Goal: Task Accomplishment & Management: Use online tool/utility

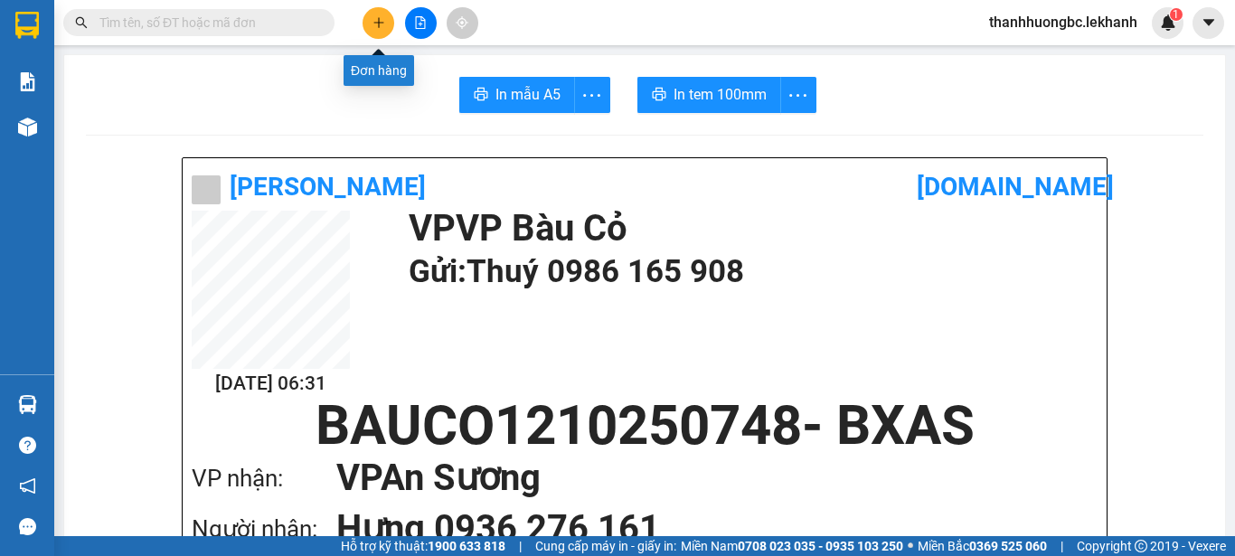
click at [383, 29] on button at bounding box center [379, 23] width 32 height 32
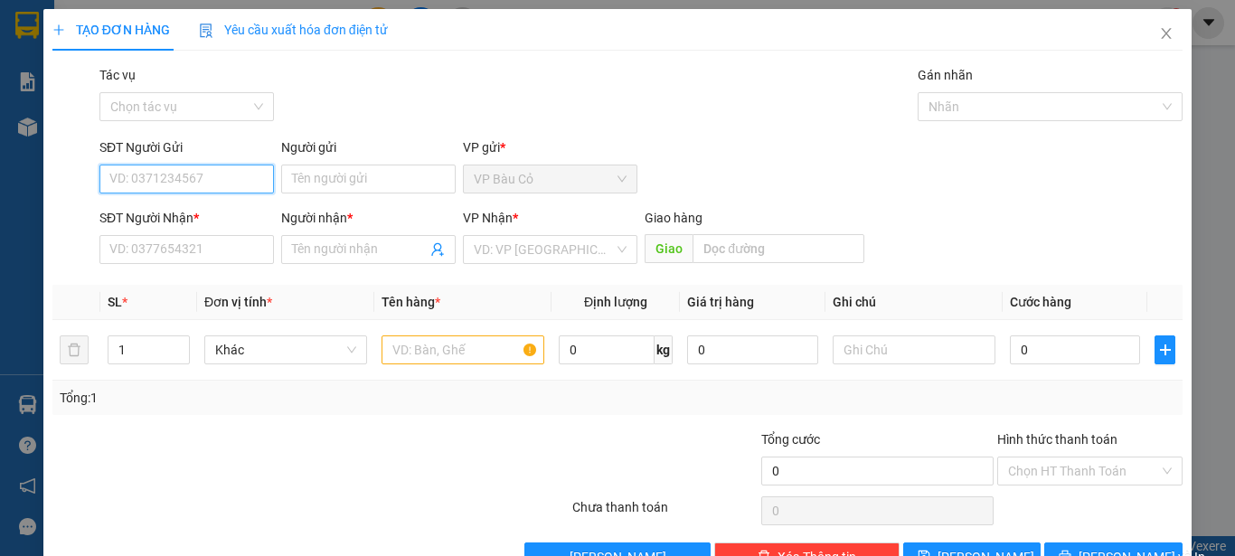
click at [249, 177] on input "SĐT Người Gửi" at bounding box center [186, 179] width 175 height 29
click at [204, 222] on div "0964646792 - [PERSON_NAME]" at bounding box center [198, 215] width 178 height 20
type input "0964646792"
type input "[PERSON_NAME]"
type input "0862644177"
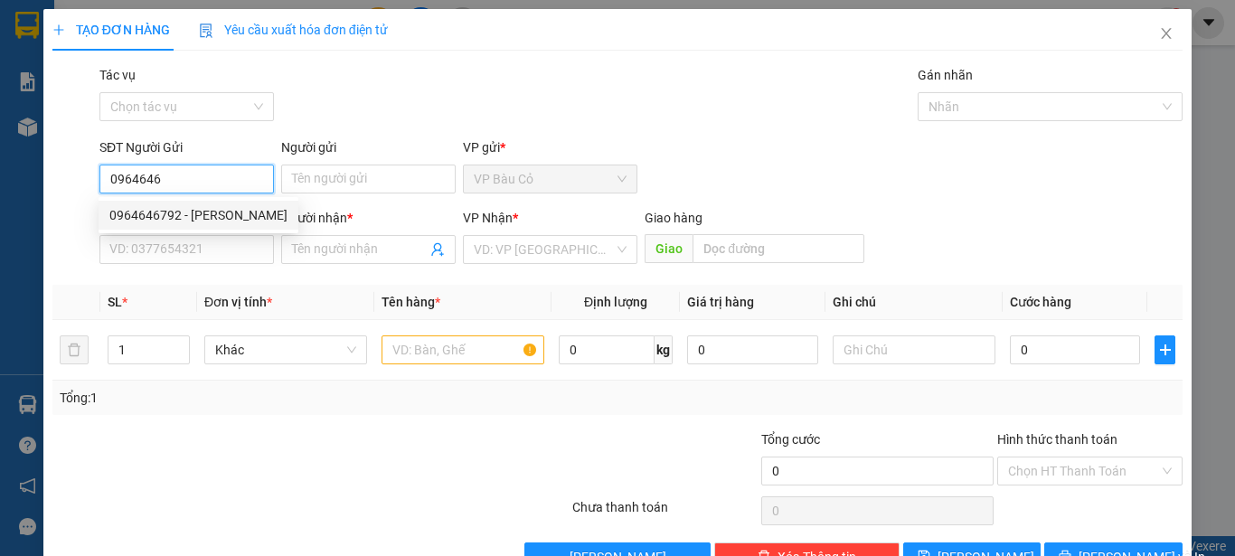
type input "thơ"
type input "30.000"
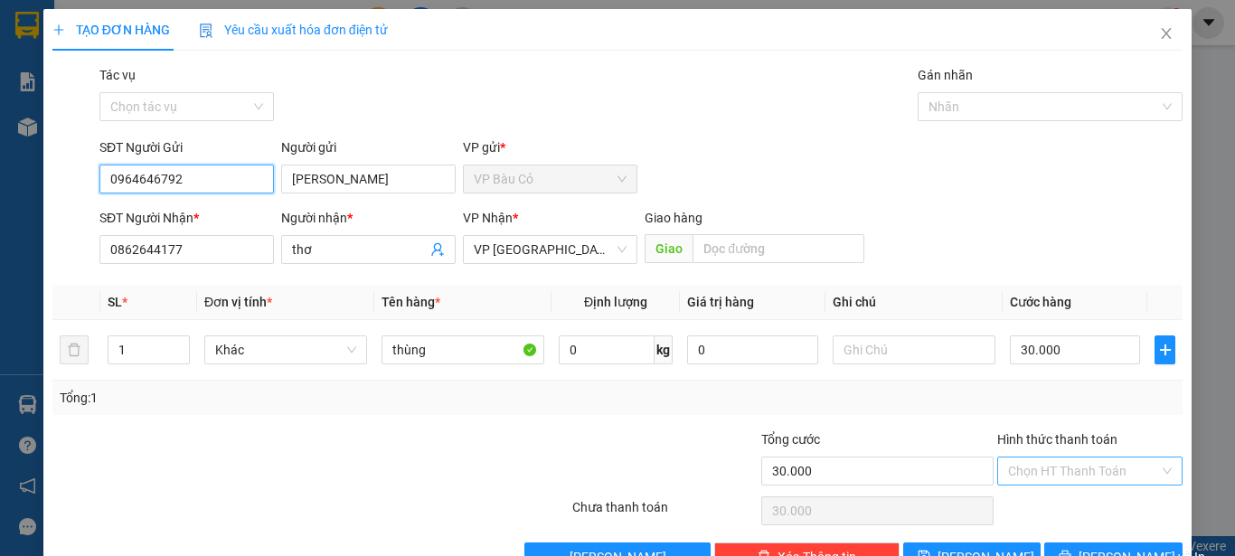
type input "0964646792"
click at [1037, 473] on input "Hình thức thanh toán" at bounding box center [1083, 471] width 151 height 27
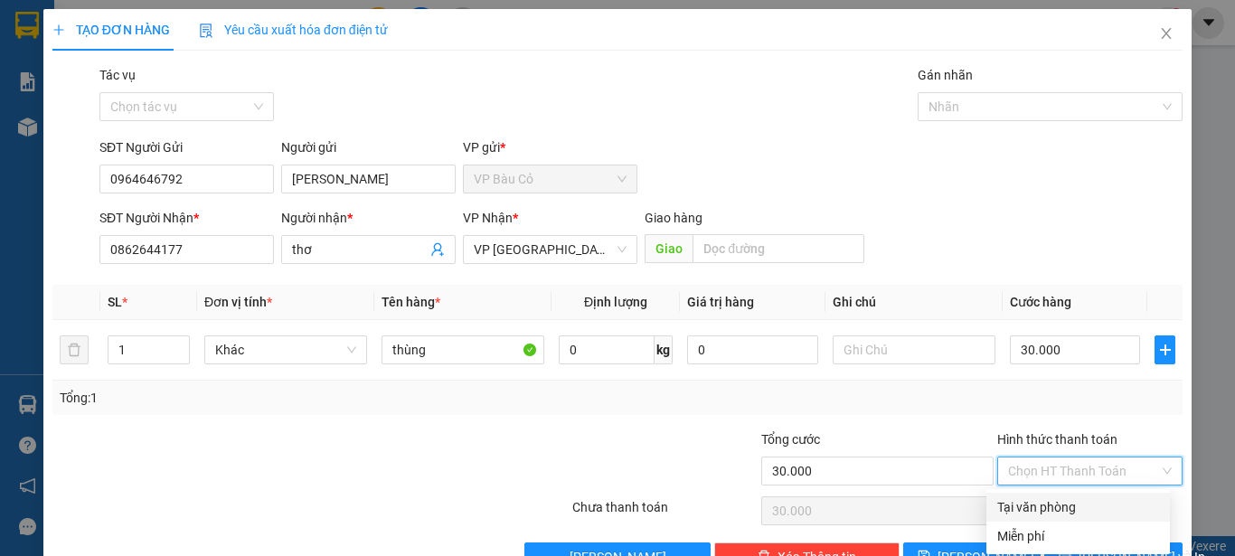
click at [1037, 506] on div "Tại văn phòng" at bounding box center [1079, 507] width 162 height 20
type input "0"
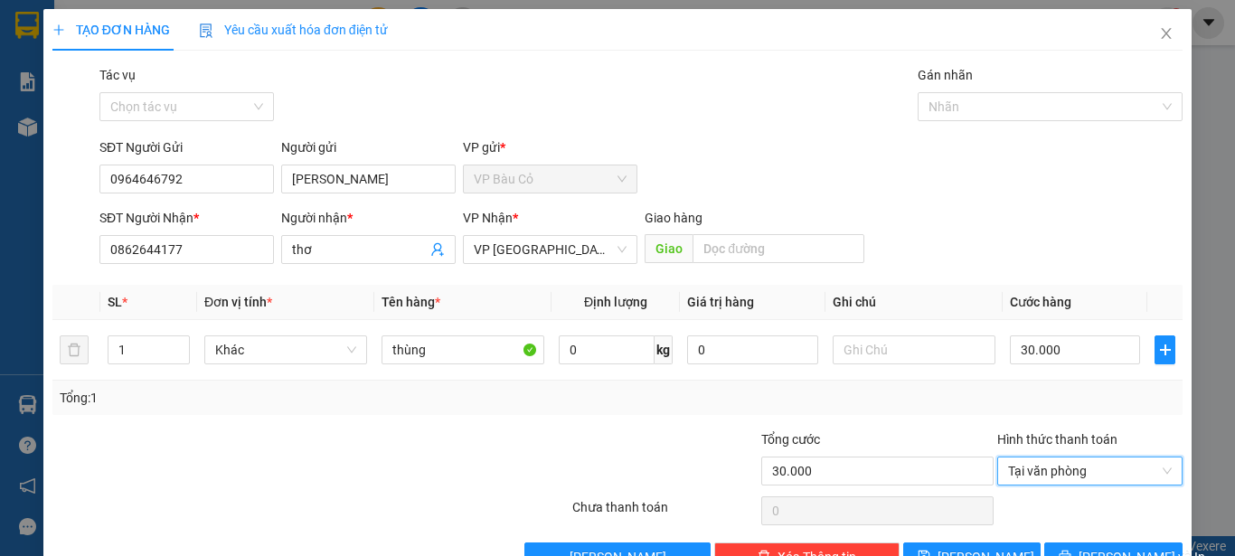
scroll to position [51, 0]
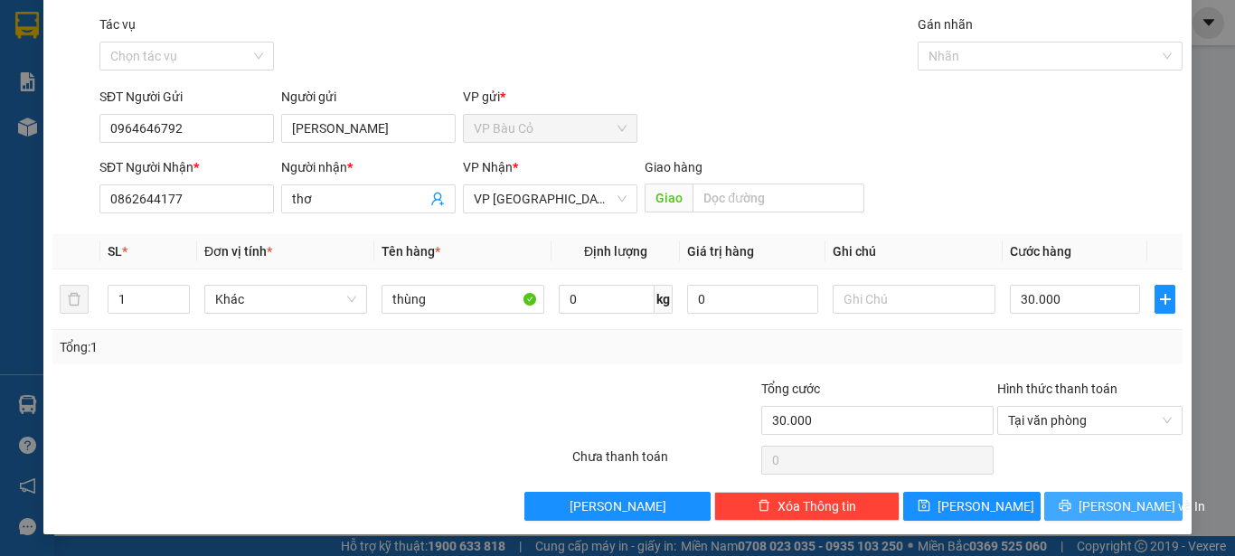
click at [1131, 502] on span "[PERSON_NAME] và In" at bounding box center [1142, 507] width 127 height 20
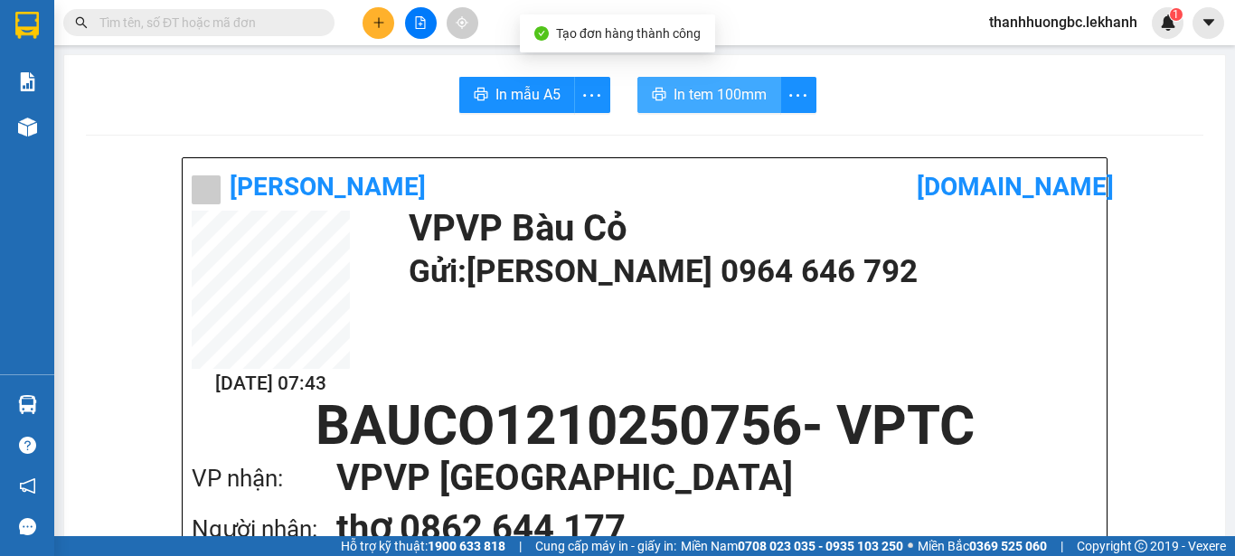
click at [732, 101] on span "In tem 100mm" at bounding box center [720, 94] width 93 height 23
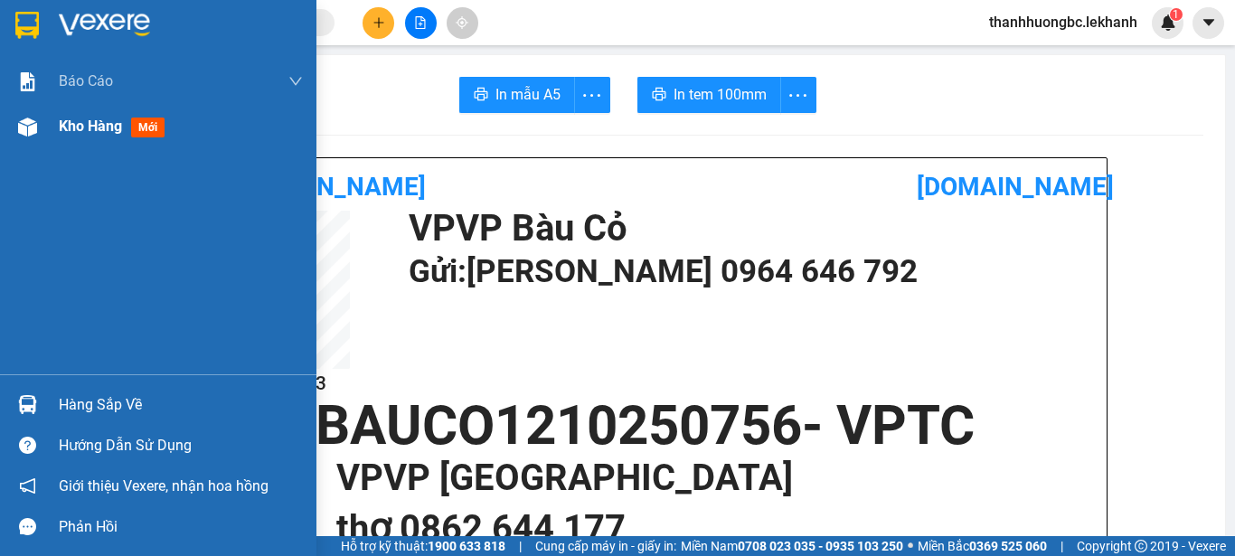
click at [51, 122] on div "Kho hàng mới" at bounding box center [158, 126] width 317 height 45
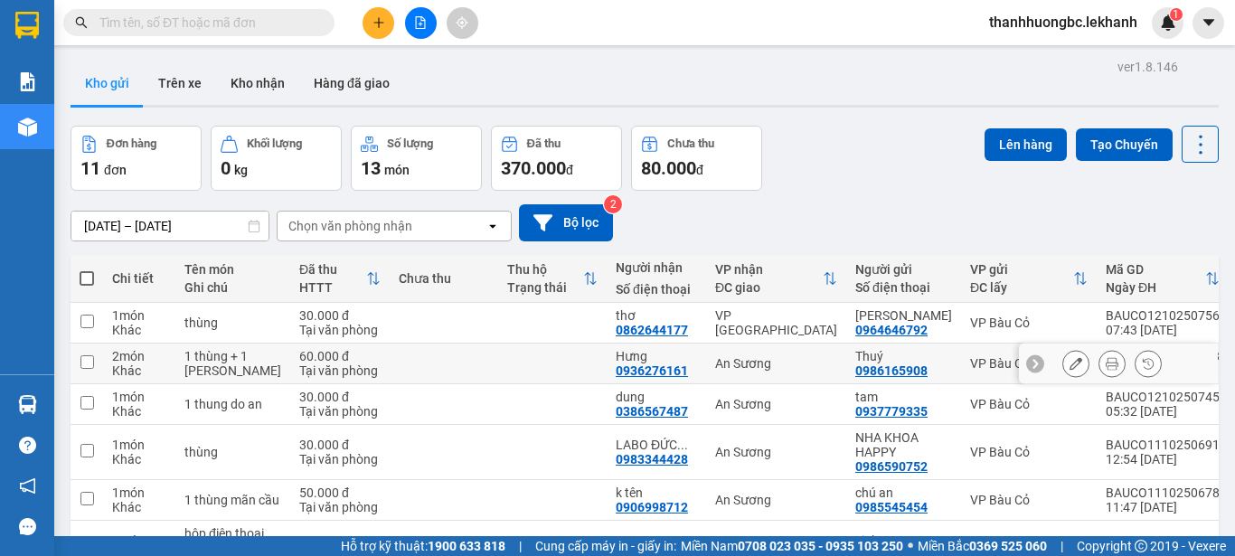
scroll to position [151, 0]
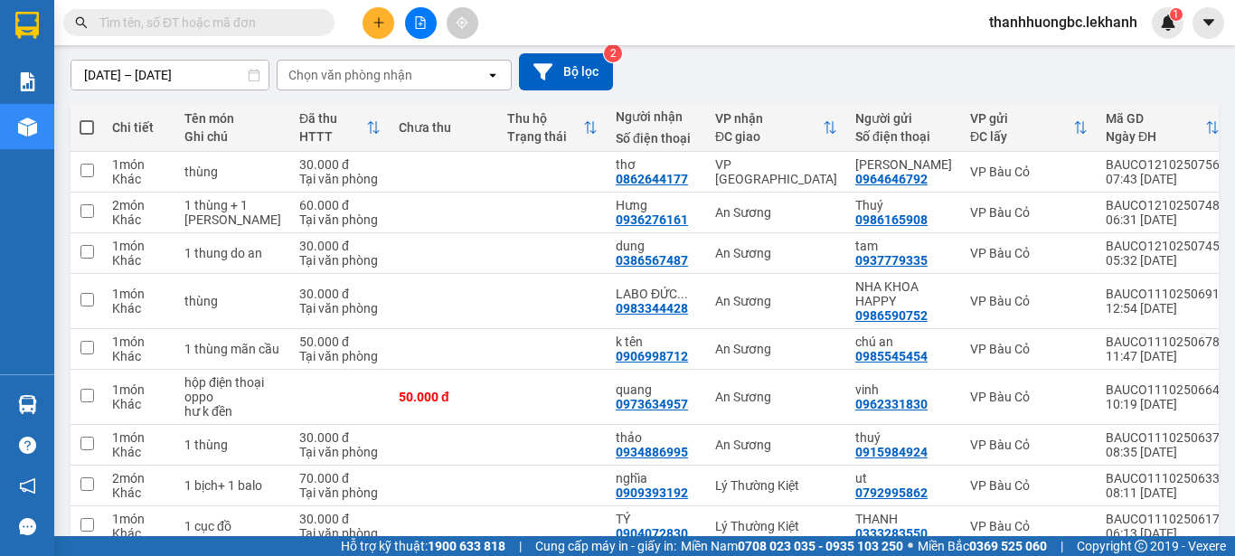
click at [213, 80] on input "[DATE] – [DATE]" at bounding box center [169, 75] width 197 height 29
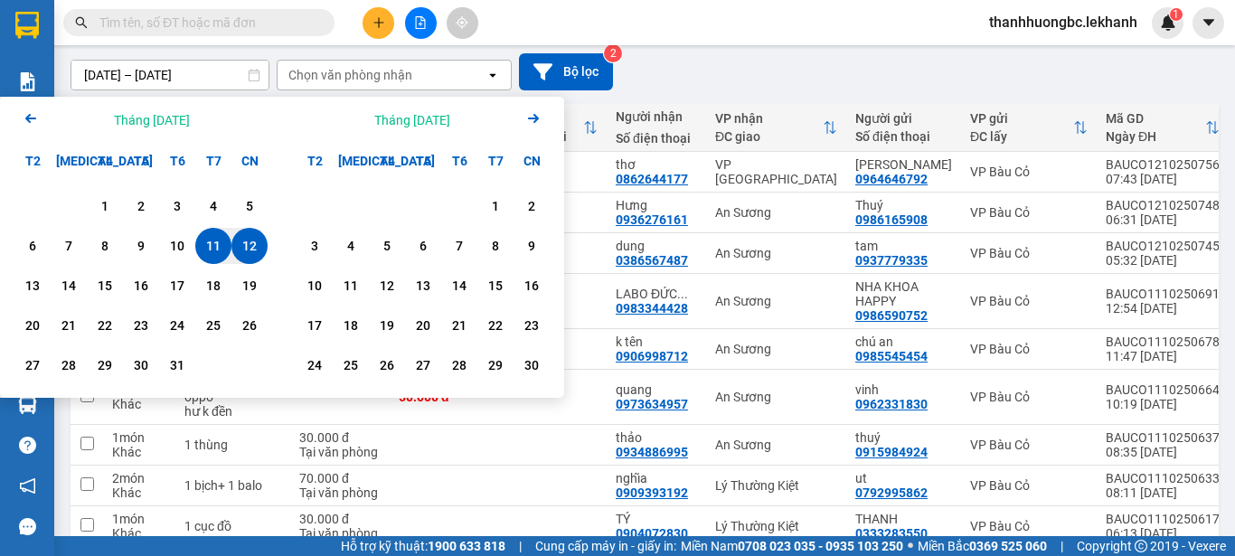
click at [254, 246] on div "12" at bounding box center [249, 246] width 25 height 22
type input "[DATE] – [DATE]"
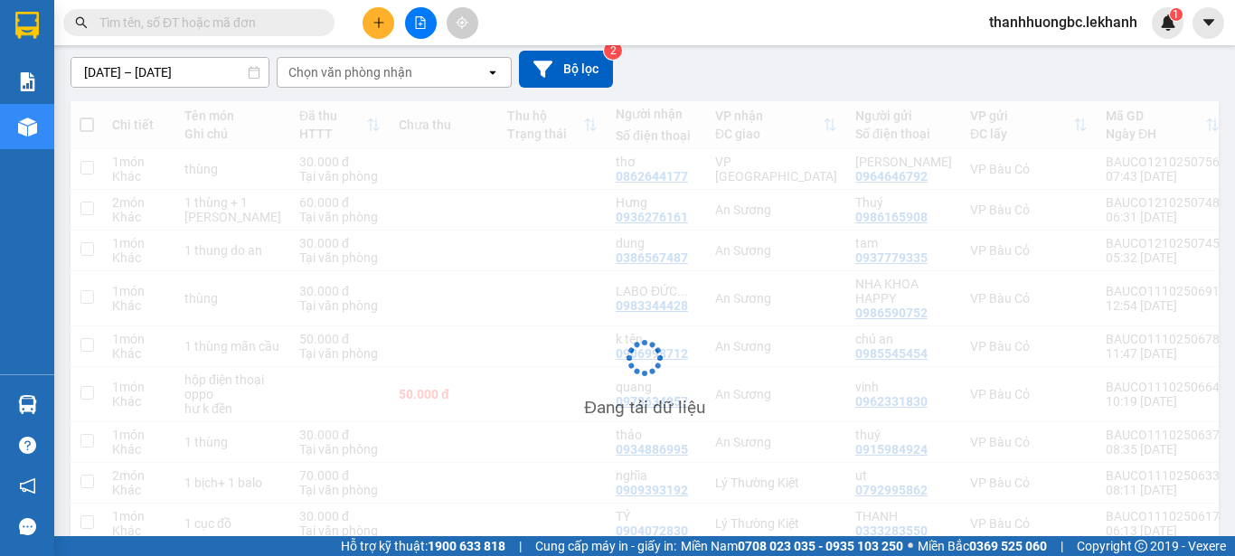
scroll to position [83, 0]
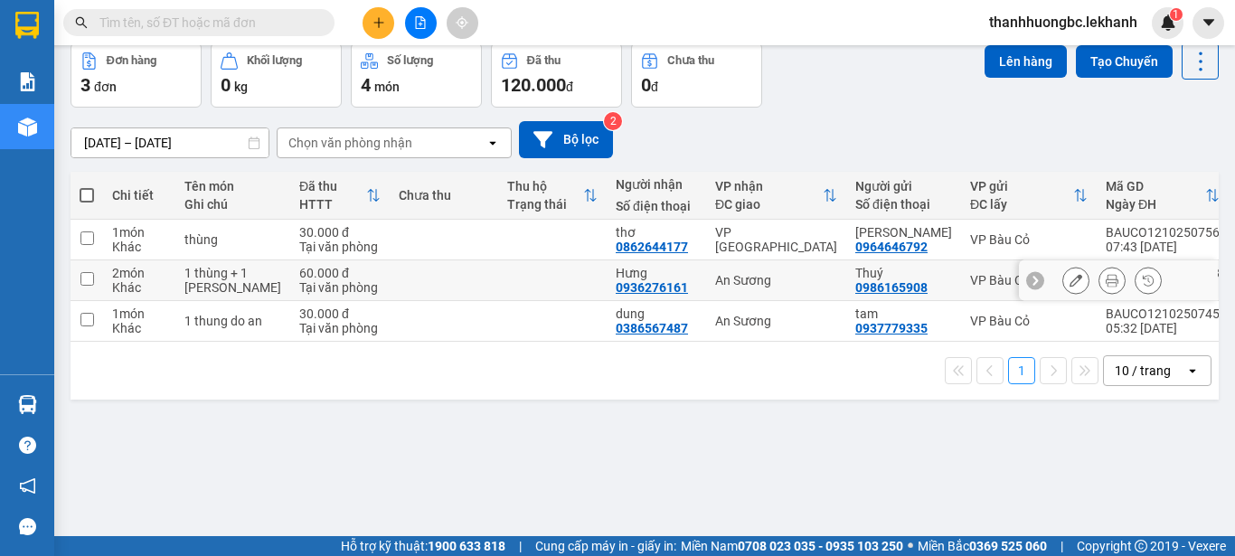
click at [1106, 287] on icon at bounding box center [1112, 280] width 13 height 13
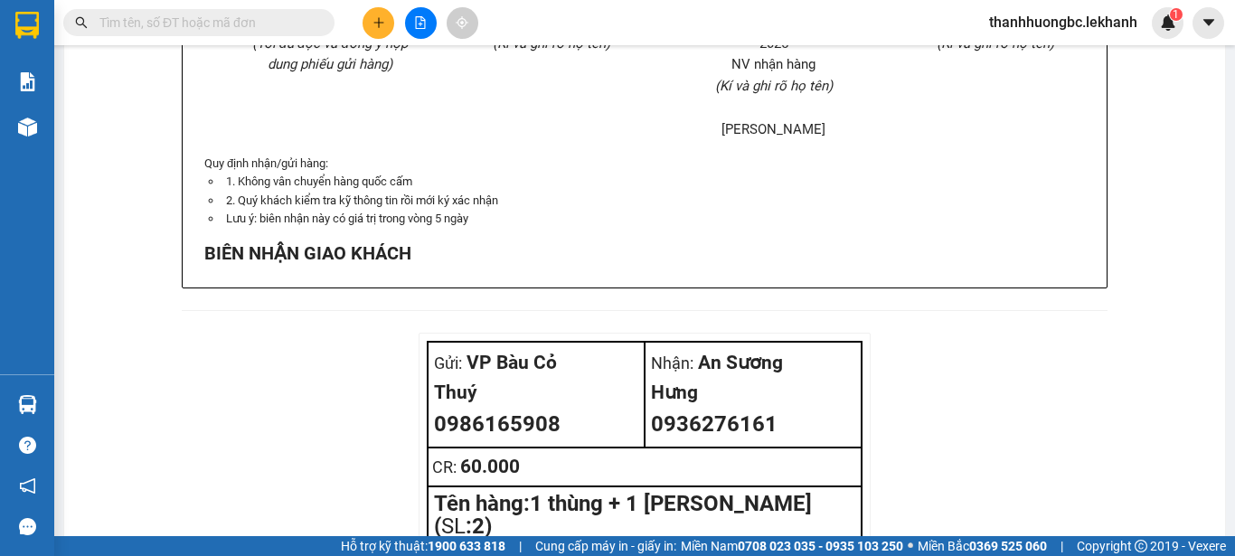
scroll to position [1508, 0]
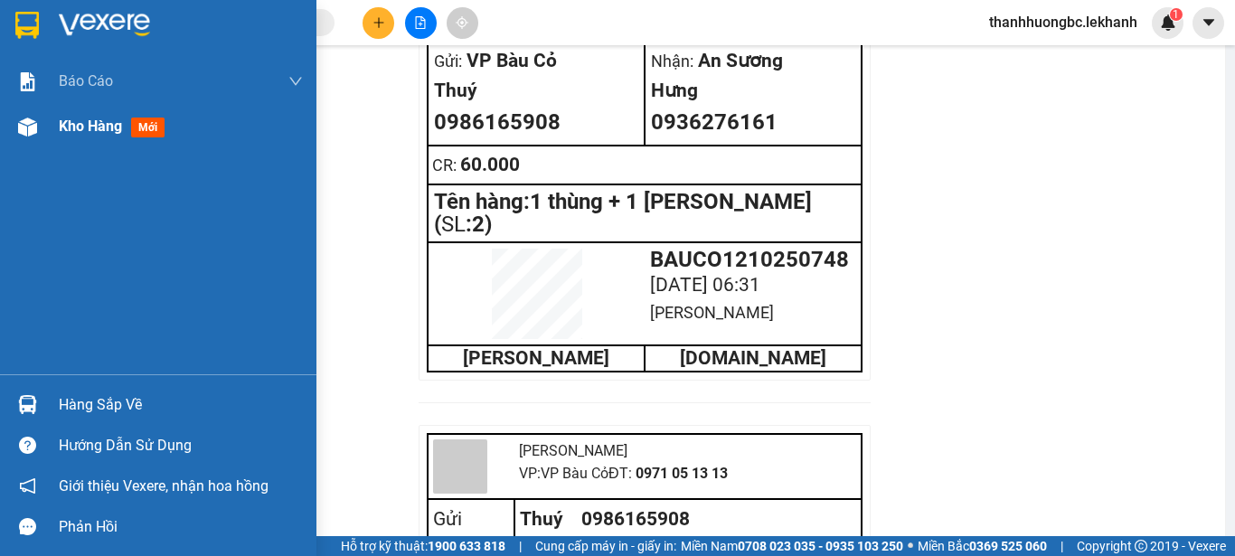
click at [24, 123] on img at bounding box center [27, 127] width 19 height 19
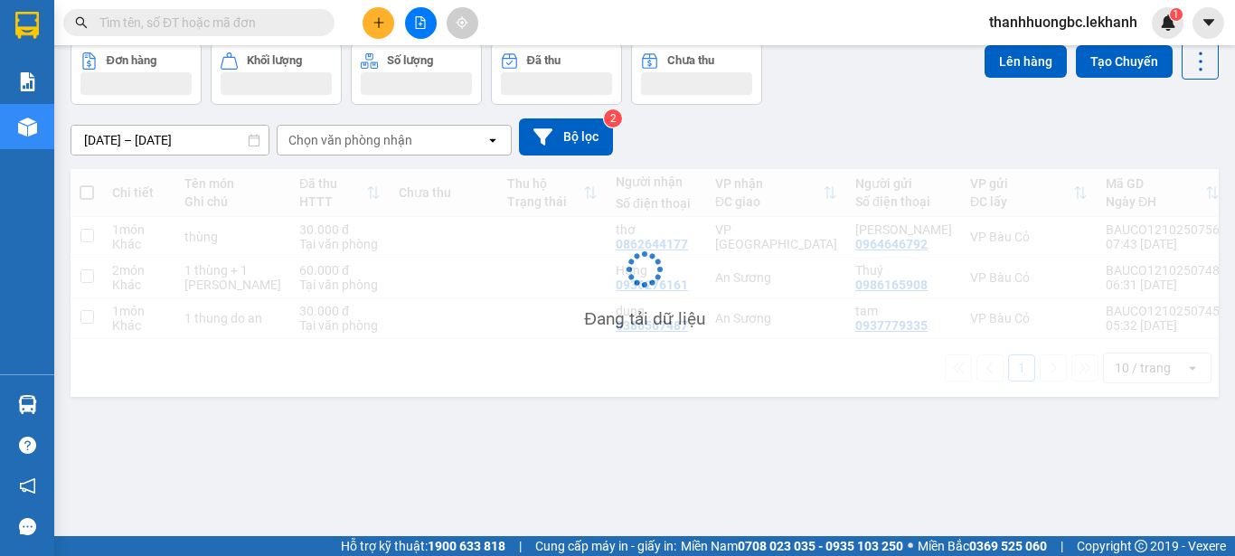
scroll to position [83, 0]
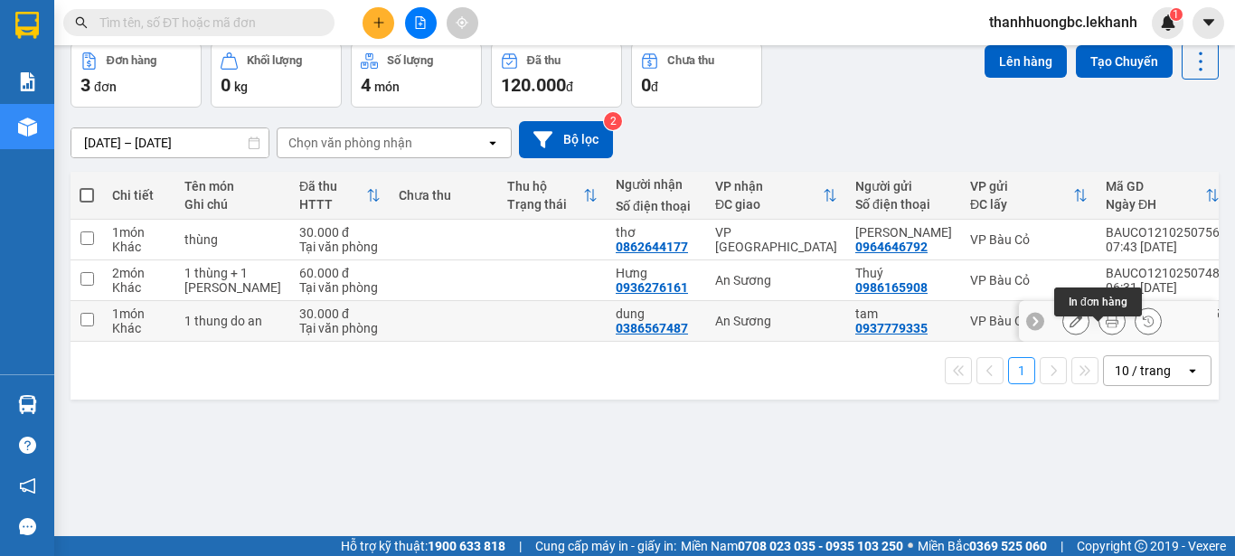
click at [1106, 327] on icon at bounding box center [1112, 321] width 13 height 13
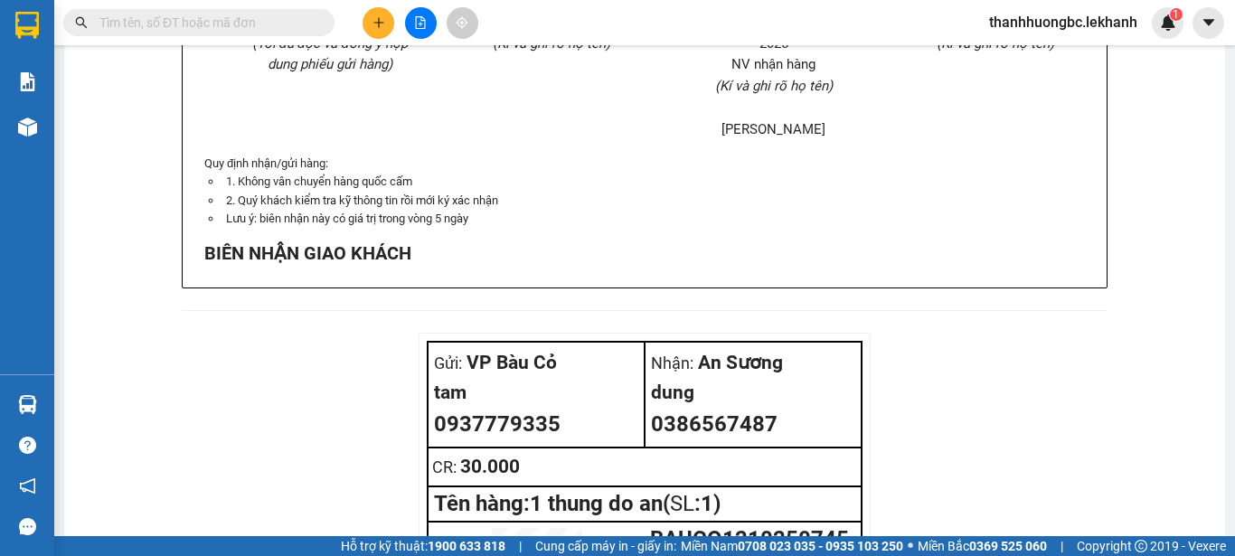
scroll to position [1508, 0]
